Goal: Communication & Community: Answer question/provide support

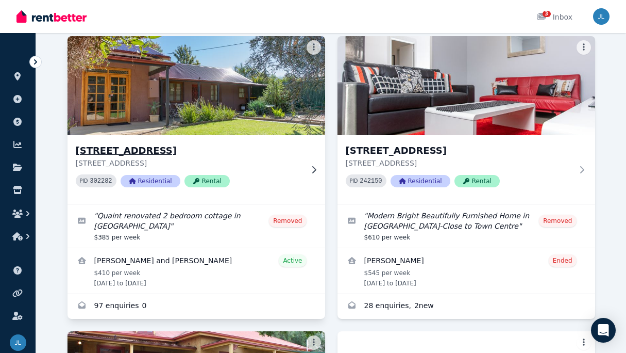
scroll to position [77, 0]
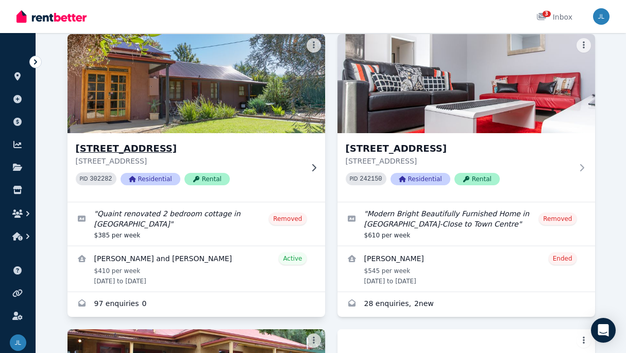
click at [163, 148] on h3 "[STREET_ADDRESS]" at bounding box center [189, 148] width 227 height 14
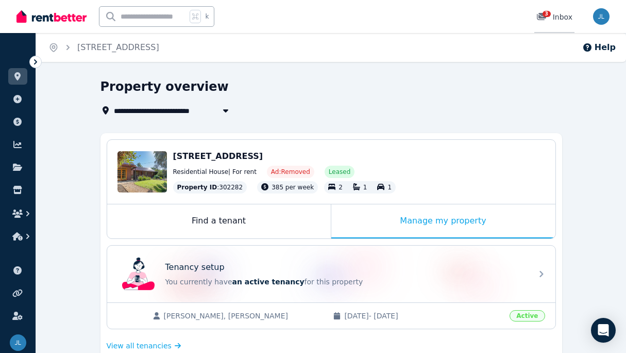
click at [542, 16] on icon at bounding box center [542, 16] width 10 height 8
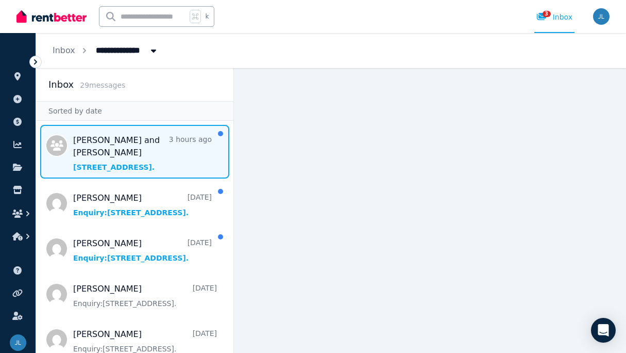
click at [117, 148] on span "Message list" at bounding box center [134, 152] width 197 height 54
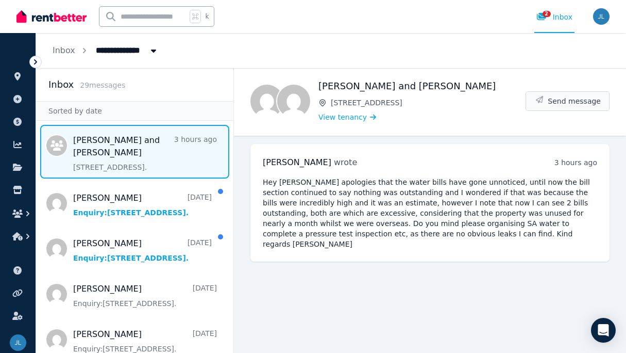
click at [574, 102] on span "Send message" at bounding box center [574, 101] width 53 height 10
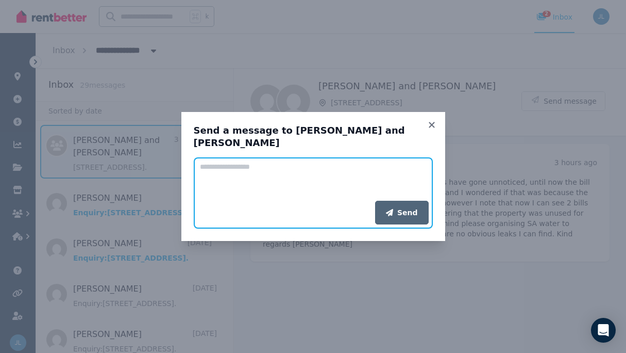
click at [212, 172] on textarea "Add your message" at bounding box center [313, 178] width 239 height 43
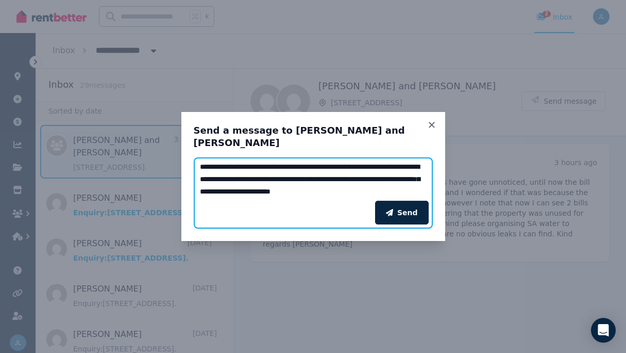
scroll to position [12, 0]
type textarea "**********"
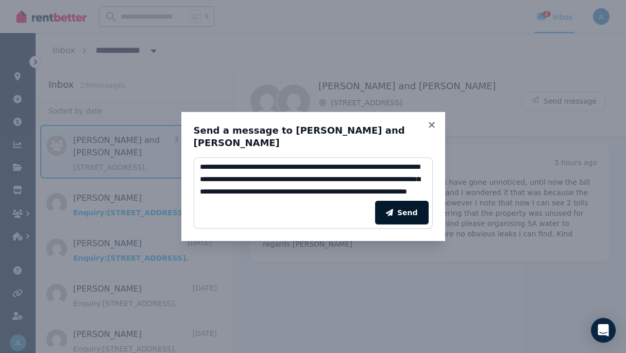
click at [406, 214] on button "Send" at bounding box center [402, 213] width 54 height 24
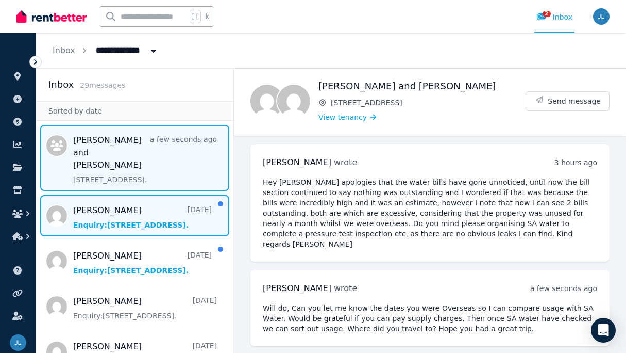
click at [188, 213] on span "Message list" at bounding box center [134, 215] width 197 height 41
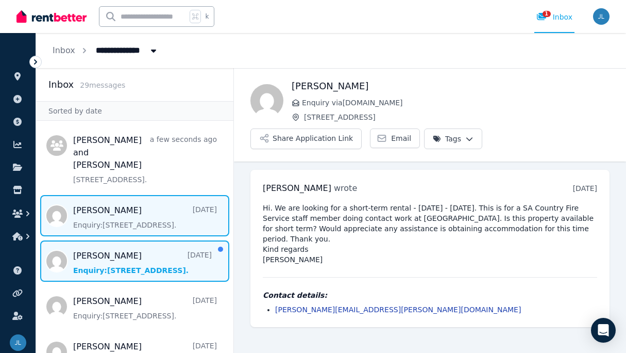
click at [162, 252] on span "Message list" at bounding box center [134, 260] width 197 height 41
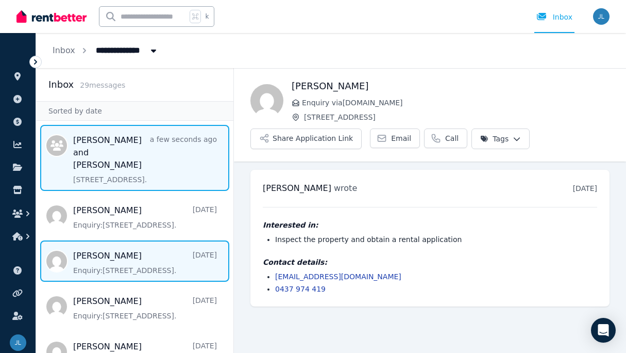
click at [117, 150] on span "Message list" at bounding box center [134, 158] width 197 height 66
